Goal: Navigation & Orientation: Find specific page/section

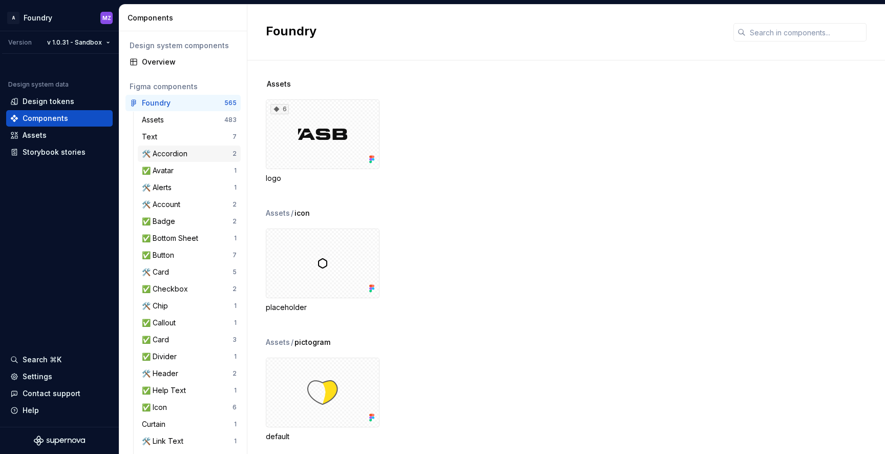
click at [201, 154] on div "🛠️ Accordion" at bounding box center [187, 153] width 91 height 10
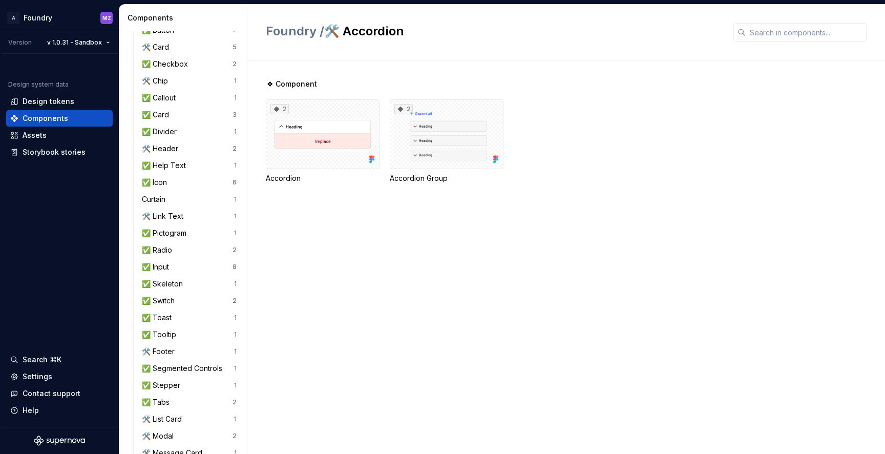
scroll to position [227, 0]
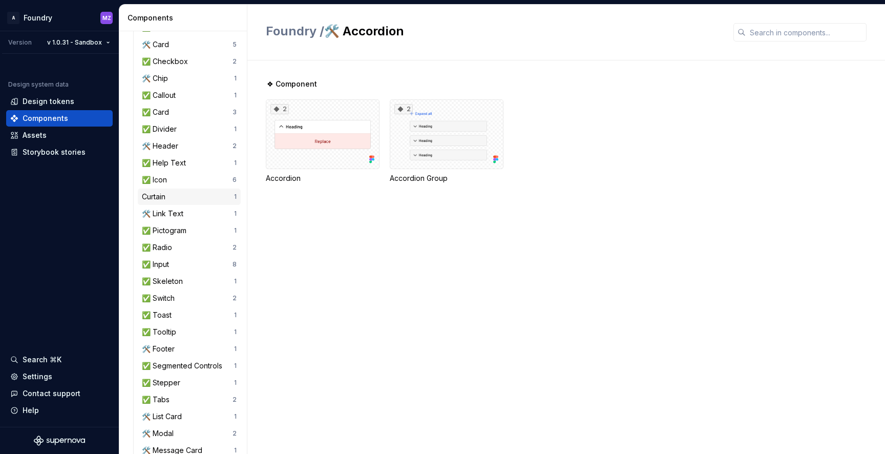
click at [184, 197] on div "Curtain" at bounding box center [188, 196] width 92 height 10
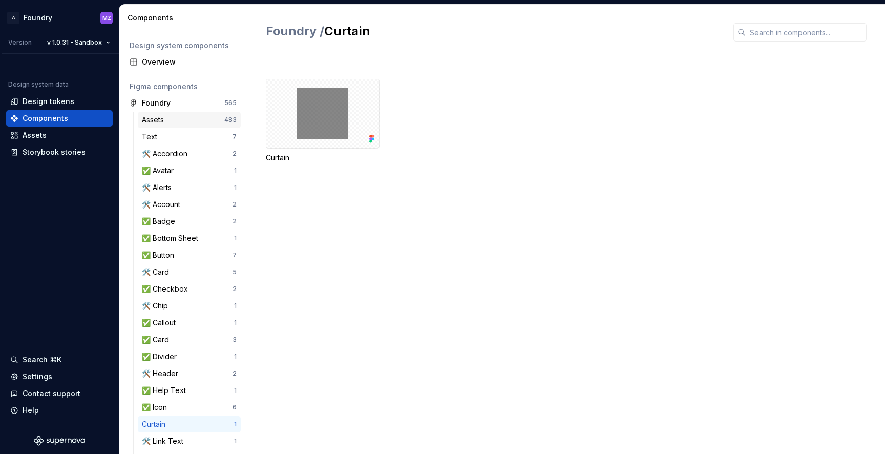
click at [190, 117] on div "Assets" at bounding box center [183, 120] width 82 height 10
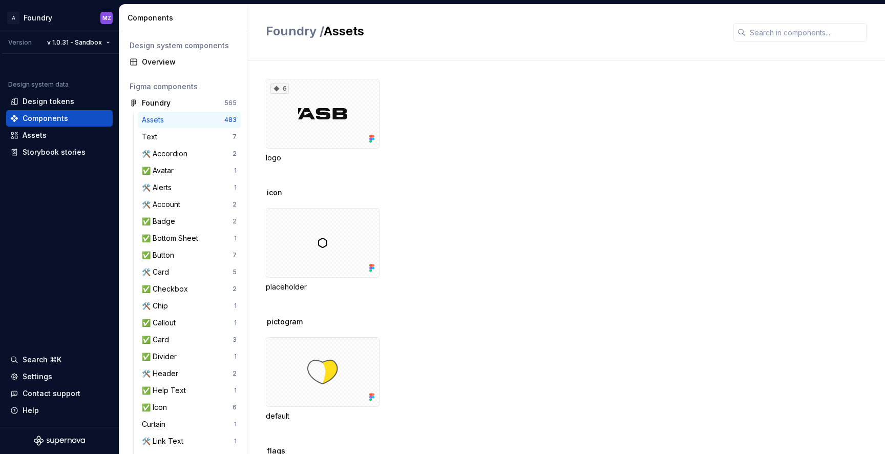
click at [445, 221] on div "placeholder" at bounding box center [575, 250] width 619 height 84
